Goal: Task Accomplishment & Management: Complete application form

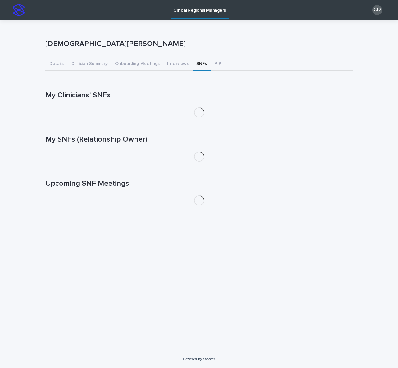
click at [193, 62] on button "SNFs" at bounding box center [201, 64] width 18 height 13
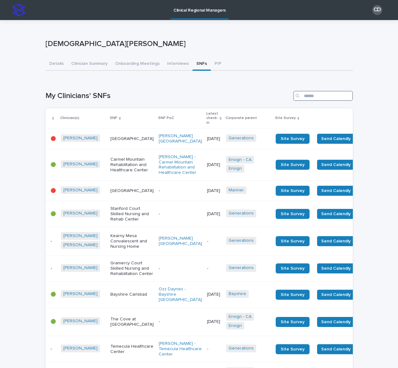
click at [324, 96] on input "Search" at bounding box center [323, 96] width 60 height 10
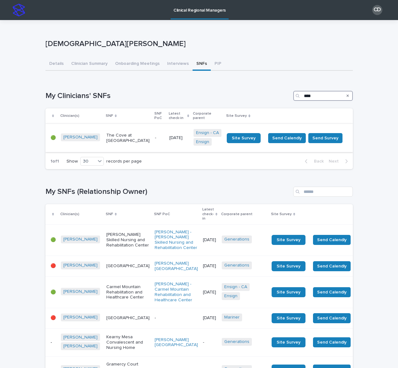
type input "****"
click at [155, 138] on p "-" at bounding box center [159, 137] width 9 height 5
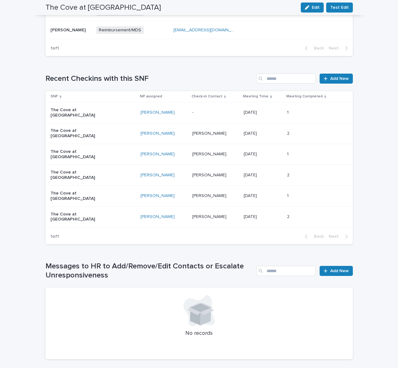
scroll to position [356, 0]
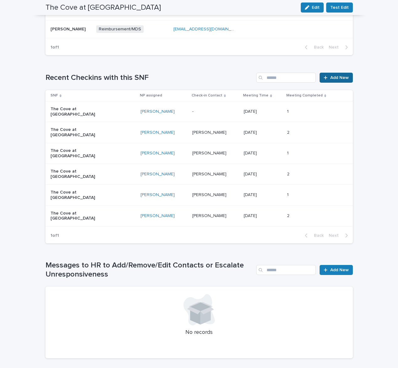
click at [338, 78] on span "Add New" at bounding box center [339, 78] width 18 height 4
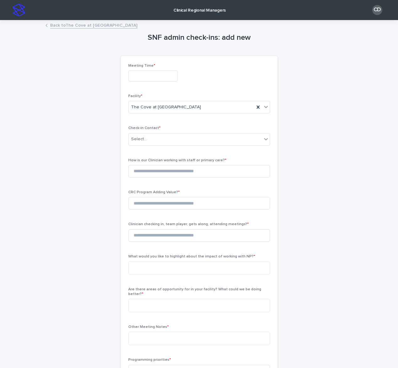
click at [162, 77] on input "text" at bounding box center [153, 76] width 50 height 11
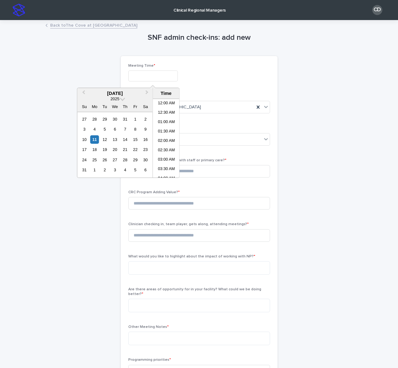
scroll to position [134, 0]
click at [87, 139] on div "10" at bounding box center [84, 139] width 8 height 8
click at [164, 135] on li "09:30 PM" at bounding box center [166, 135] width 27 height 9
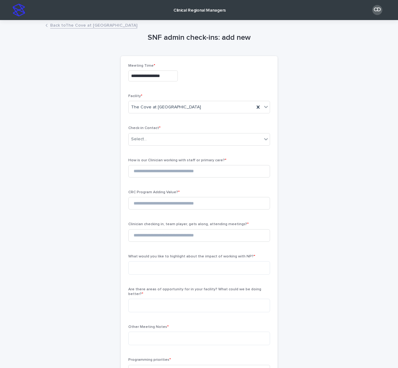
type input "**********"
click at [162, 138] on div "Select..." at bounding box center [195, 139] width 133 height 10
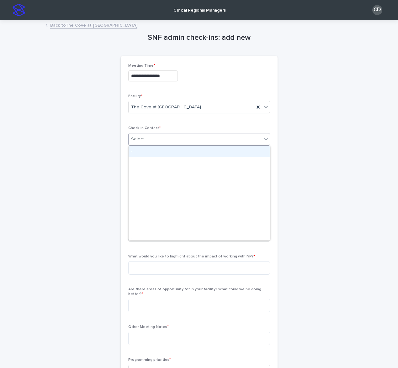
click at [150, 153] on div "-" at bounding box center [199, 151] width 141 height 11
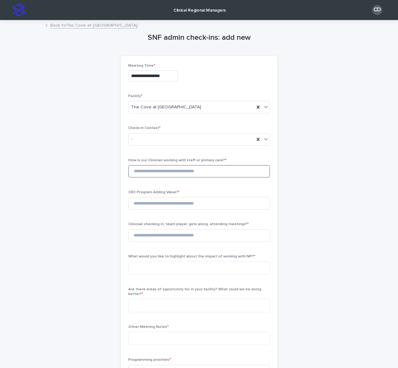
click at [149, 171] on input at bounding box center [199, 171] width 142 height 13
type input "*"
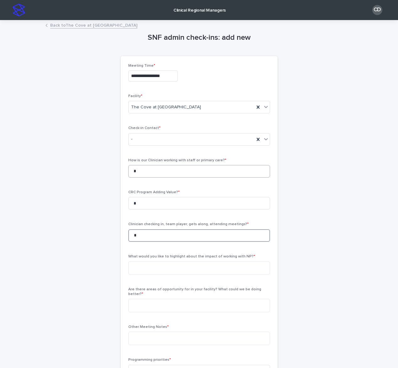
type input "*"
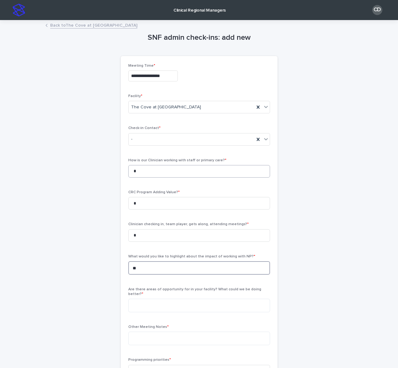
type textarea "***"
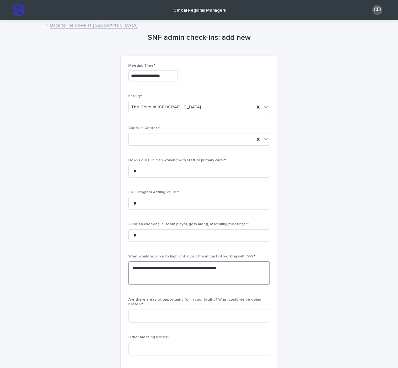
paste textarea "**********"
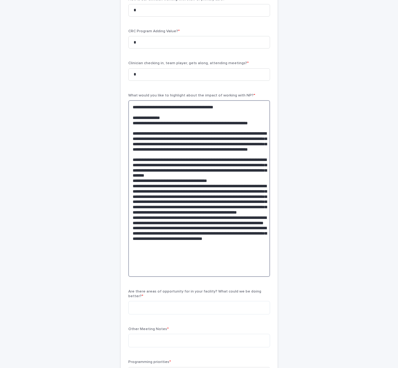
scroll to position [161, 0]
type textarea "**********"
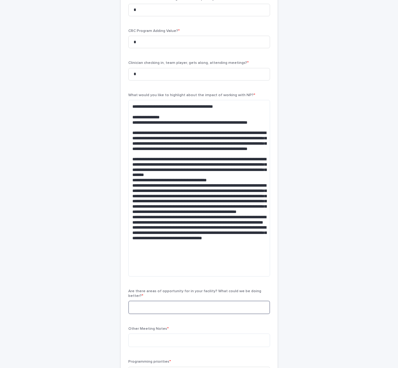
click at [170, 301] on textarea at bounding box center [199, 307] width 142 height 13
type textarea "**"
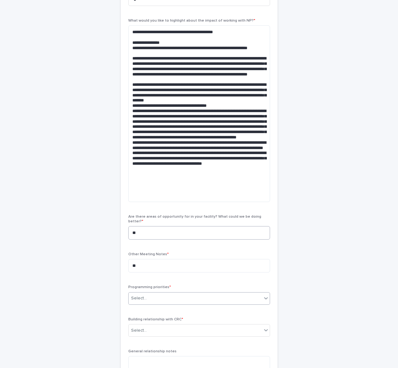
scroll to position [305, 0]
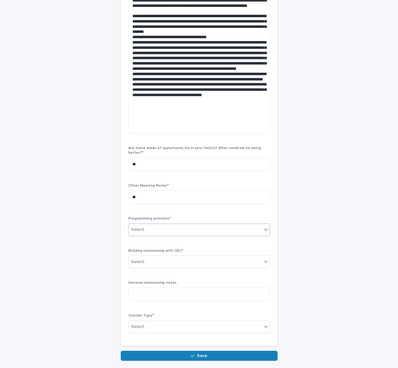
click at [148, 225] on div "Select..." at bounding box center [195, 230] width 133 height 10
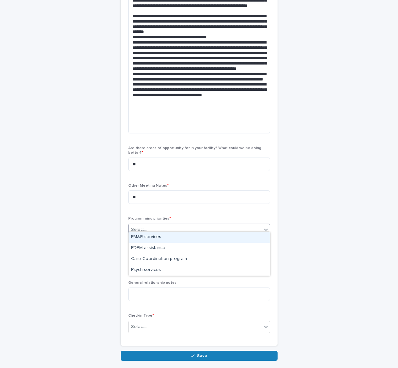
click at [151, 237] on div "PM&R services" at bounding box center [199, 237] width 141 height 11
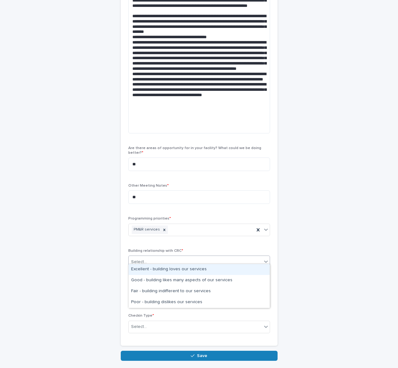
click at [150, 259] on div "Select..." at bounding box center [195, 262] width 133 height 10
click at [149, 268] on div "Excellent - building loves our services" at bounding box center [199, 269] width 141 height 11
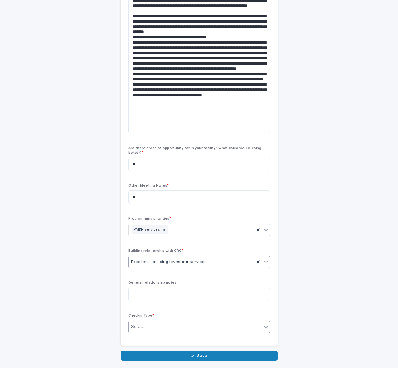
click at [147, 324] on input "text" at bounding box center [147, 326] width 1 height 5
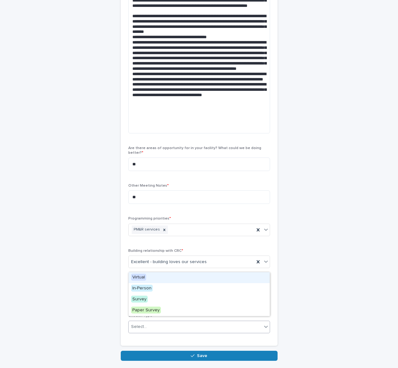
click at [142, 280] on span "Virtual" at bounding box center [138, 277] width 15 height 7
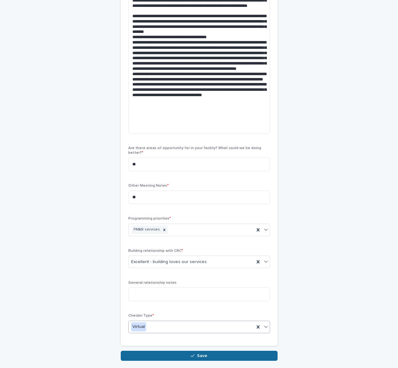
click at [143, 351] on button "Save" at bounding box center [199, 356] width 157 height 10
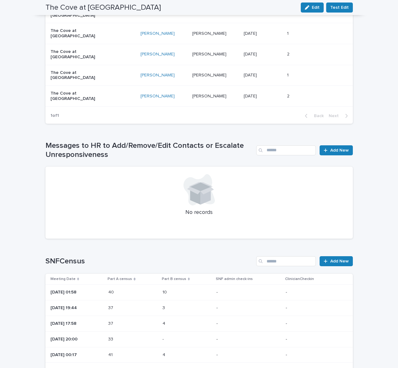
scroll to position [504, 0]
